Goal: Information Seeking & Learning: Learn about a topic

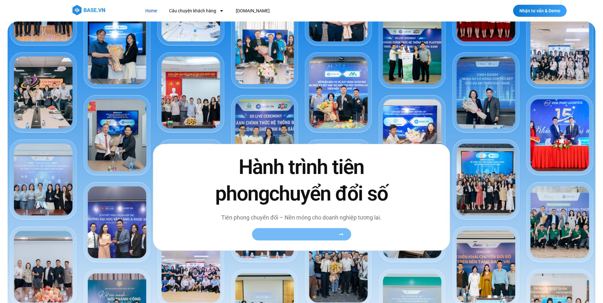
click at [338, 232] on span "Xem toàn bộ câu chuyện khách hàng" at bounding box center [301, 234] width 84 height 5
click at [341, 234] on icon at bounding box center [341, 234] width 5 height 5
click at [338, 235] on span "Xem toàn bộ câu chuyện khách hàng" at bounding box center [301, 234] width 84 height 5
click at [349, 233] on link "Xem toàn bộ câu chuyện khách hàng" at bounding box center [301, 234] width 99 height 12
click at [328, 234] on span "Xem toàn bộ câu chuyện khách hàng" at bounding box center [298, 234] width 78 height 5
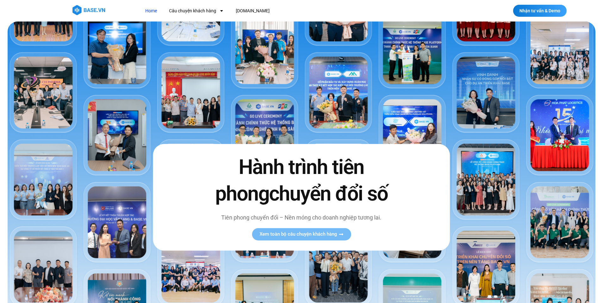
click at [337, 243] on div "Hành trình tiên phong chuyển đổi số Tiên phong chuyển đổi – Nền móng cho doanh …" at bounding box center [301, 197] width 297 height 106
click at [337, 233] on span "Xem toàn bộ câu chuyện khách hàng" at bounding box center [301, 234] width 84 height 5
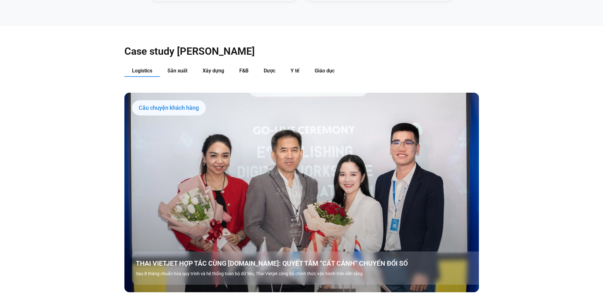
scroll to position [735, 0]
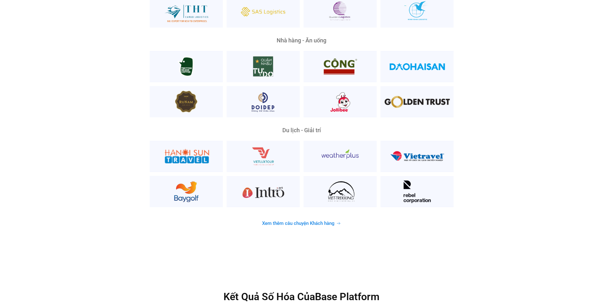
click at [333, 217] on link "Xem thêm câu chuyện Khách hàng" at bounding box center [301, 223] width 94 height 12
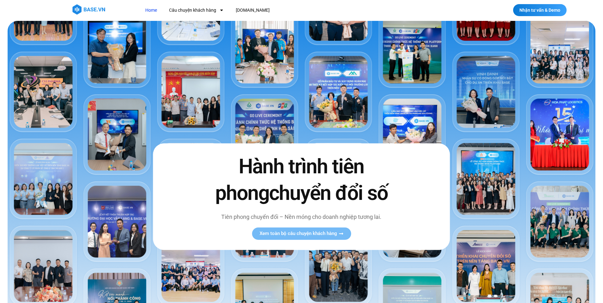
scroll to position [0, 0]
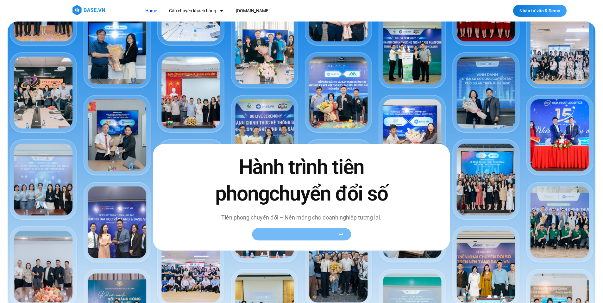
click at [325, 240] on link "Xem toàn bộ câu chuyện khách hàng" at bounding box center [301, 234] width 99 height 12
click at [332, 237] on link "Xem toàn bộ câu chuyện khách hàng" at bounding box center [301, 234] width 99 height 12
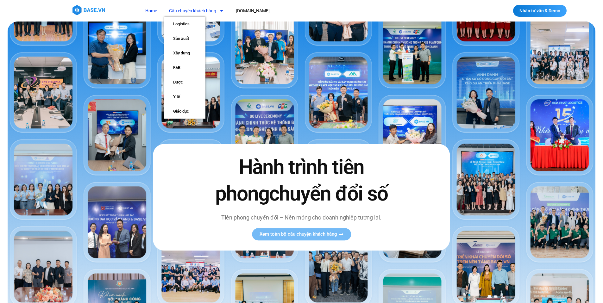
click at [221, 11] on icon "Menu" at bounding box center [221, 11] width 3 height 2
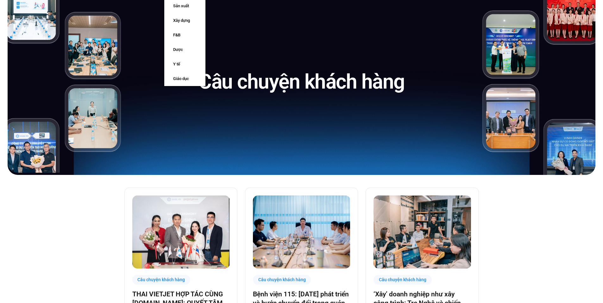
scroll to position [189, 0]
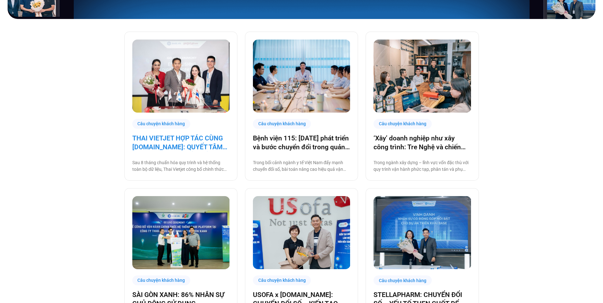
click at [198, 144] on link "THAI VIETJET HỢP TÁC CÙNG [DOMAIN_NAME]: QUYẾT TÂM “CẤT CÁNH” CHUYỂN ĐỔI SỐ" at bounding box center [180, 143] width 97 height 18
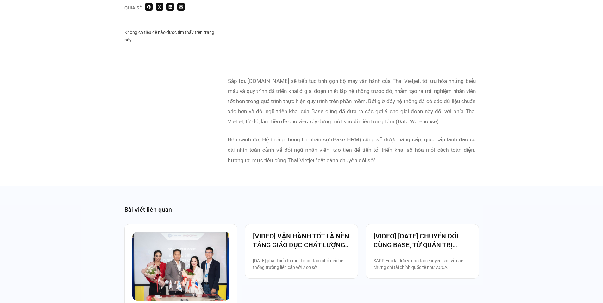
scroll to position [1266, 0]
